Goal: Subscribe to service/newsletter

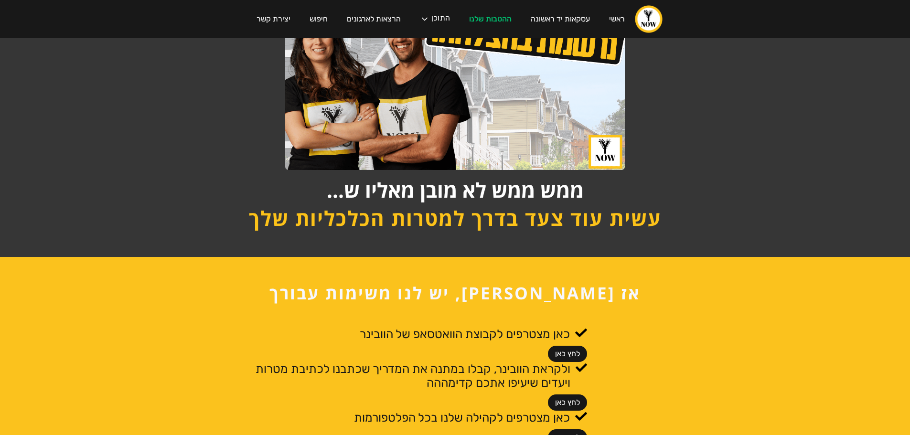
scroll to position [48, 0]
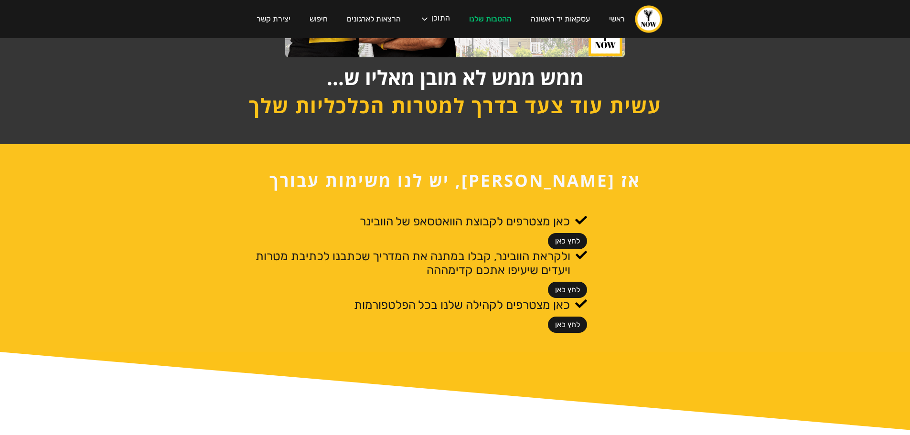
scroll to position [239, 0]
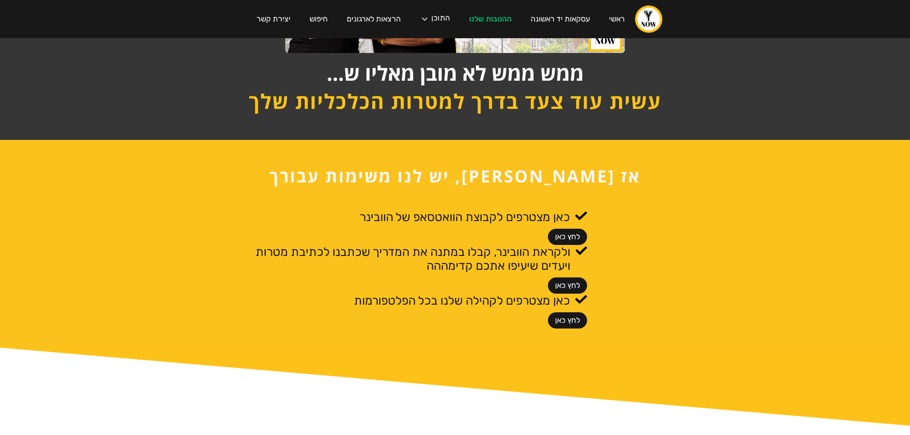
click at [559, 237] on link "לחץ כאן" at bounding box center [567, 237] width 39 height 16
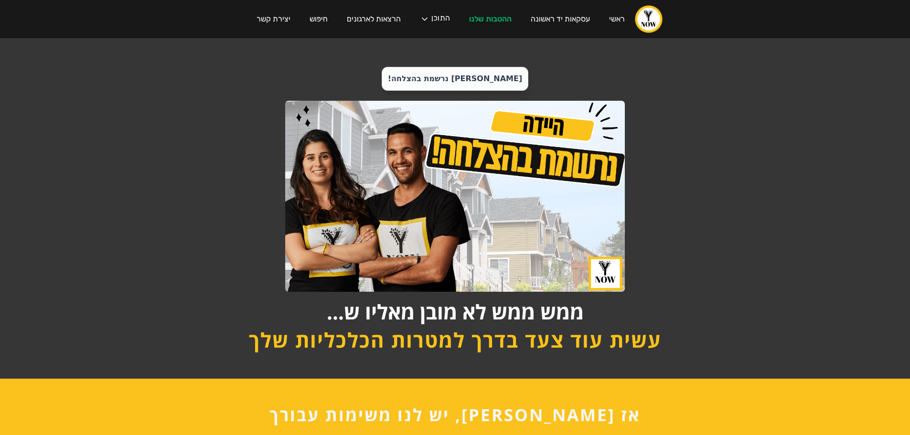
scroll to position [239, 0]
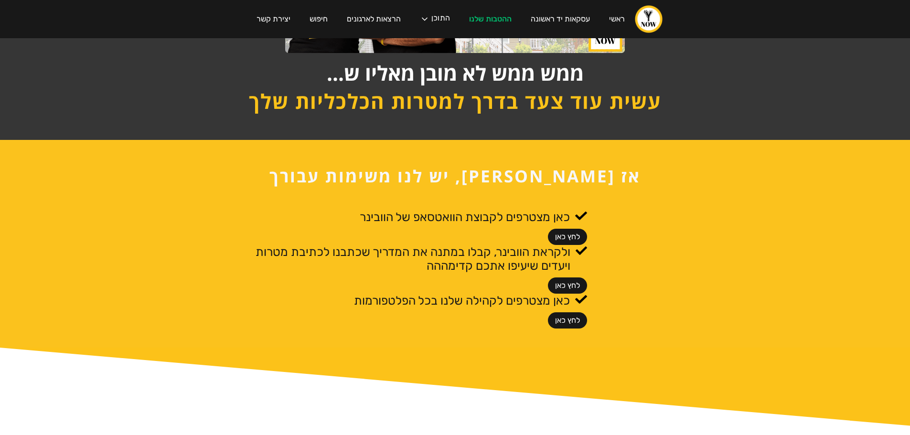
click at [564, 285] on link "לחץ כאן" at bounding box center [567, 286] width 39 height 16
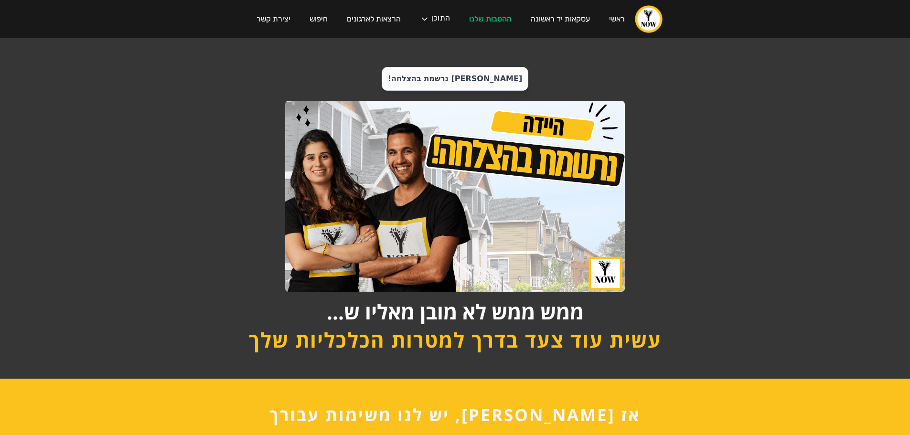
scroll to position [239, 0]
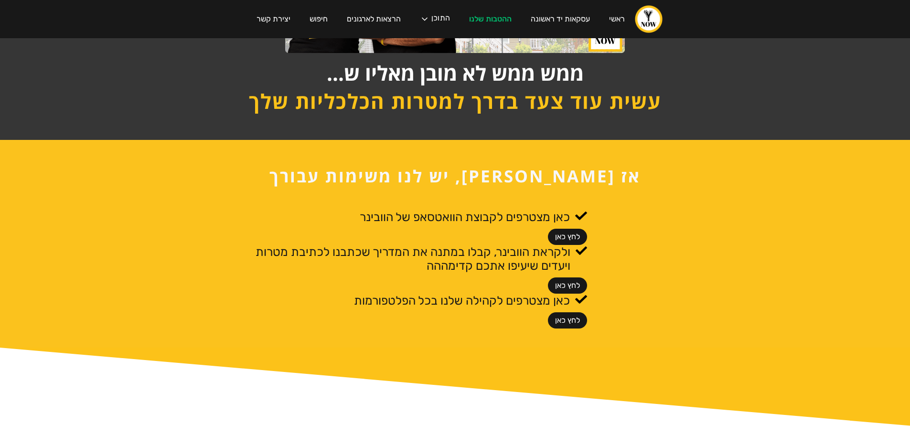
click at [571, 321] on link "לחץ כאן" at bounding box center [567, 321] width 39 height 16
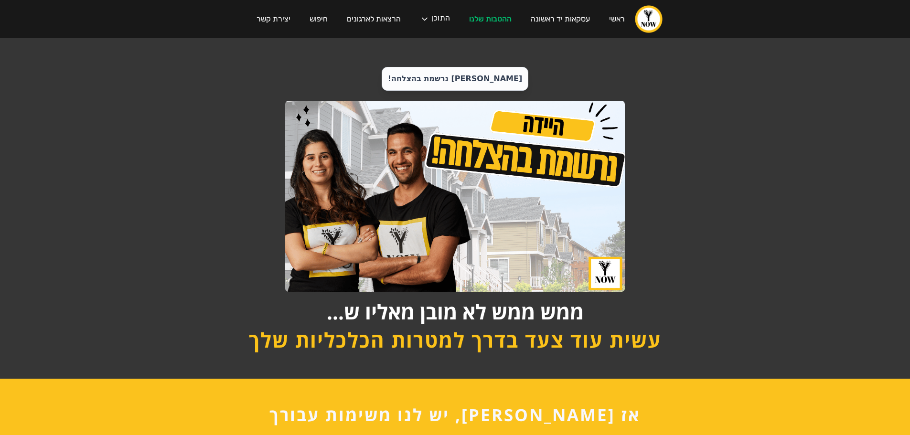
scroll to position [239, 0]
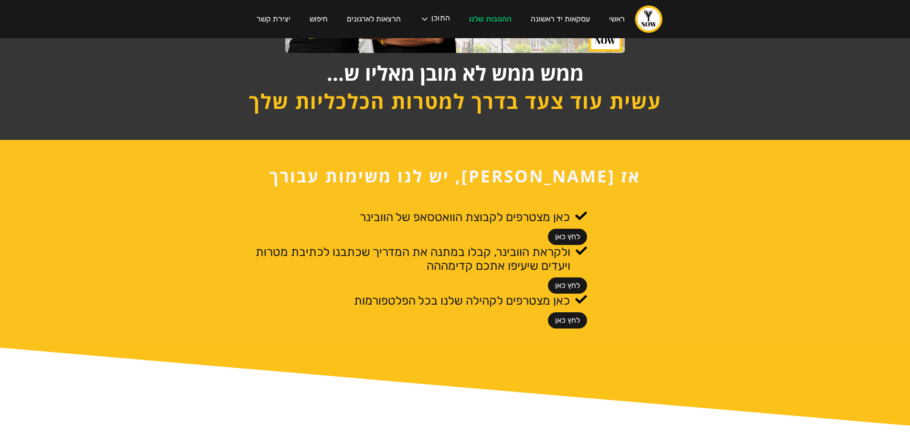
click at [638, 292] on div "כאן מצטרפים לקבוצת הוואטסאפ של הוובינר לחץ כאן ולקראת הוובינר, קבלו במתנה את המ…" at bounding box center [456, 269] width 440 height 119
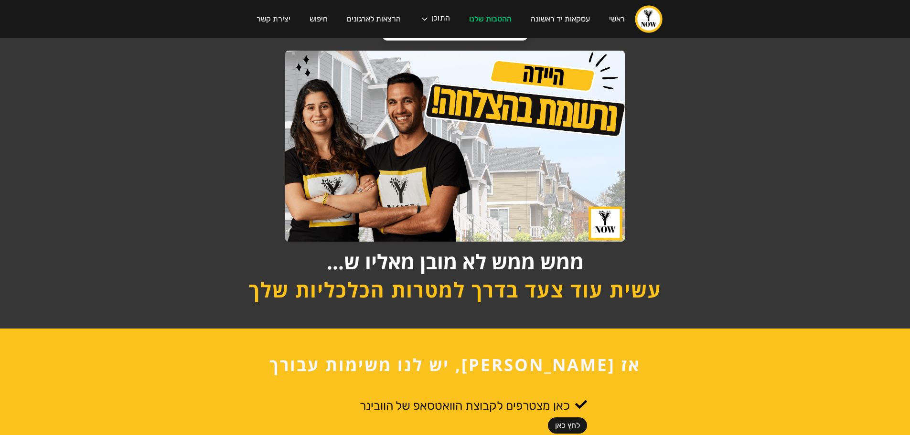
scroll to position [0, 0]
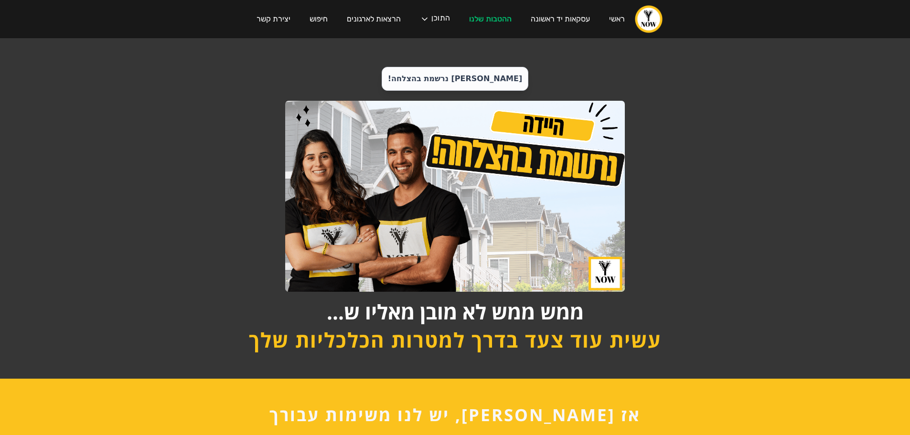
click at [703, 164] on div "[PERSON_NAME] נרשמת בהצלחה! ממש ממש לא מובן מאליו ש... עשית עוד צעד בדרך למטרות…" at bounding box center [455, 208] width 910 height 341
